Goal: Transaction & Acquisition: Purchase product/service

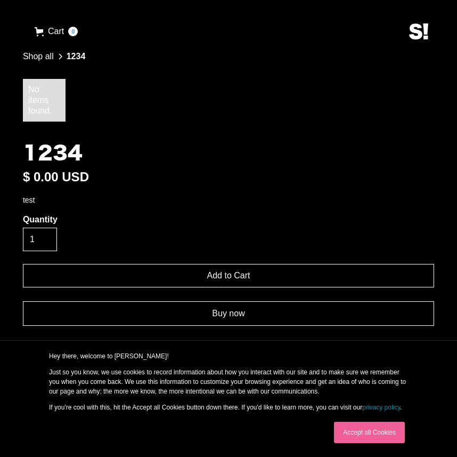
click at [182, 311] on link "Buy now" at bounding box center [228, 313] width 411 height 25
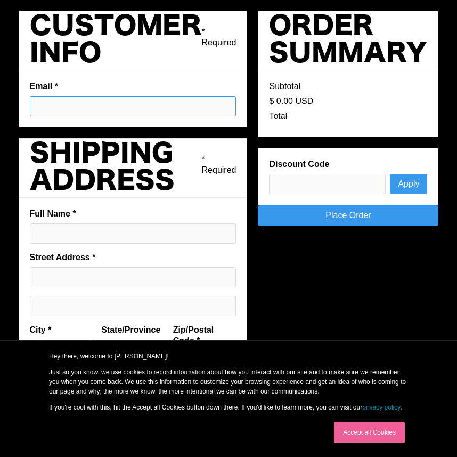
click at [147, 101] on input "Email *" at bounding box center [133, 106] width 207 height 20
type input "[EMAIL_ADDRESS][DOMAIN_NAME]"
type input "[PERSON_NAME]"
type input "[STREET_ADDRESS]"
type input "Austin"
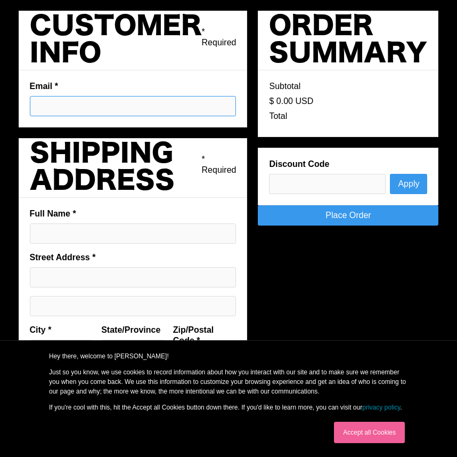
type input "[GEOGRAPHIC_DATA]"
type input "78701"
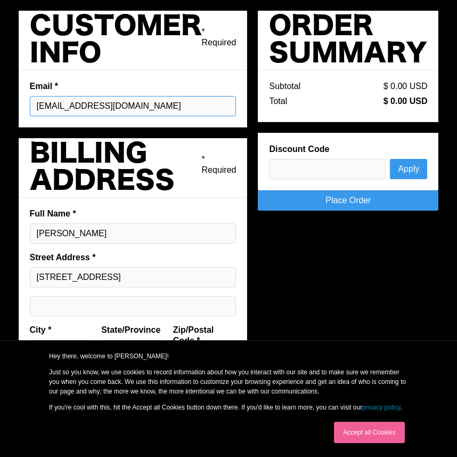
scroll to position [103, 0]
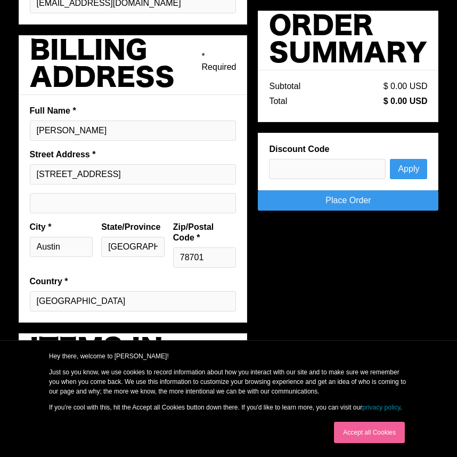
click at [378, 205] on link "Place Order" at bounding box center [348, 200] width 181 height 20
